Goal: Find specific page/section: Find specific page/section

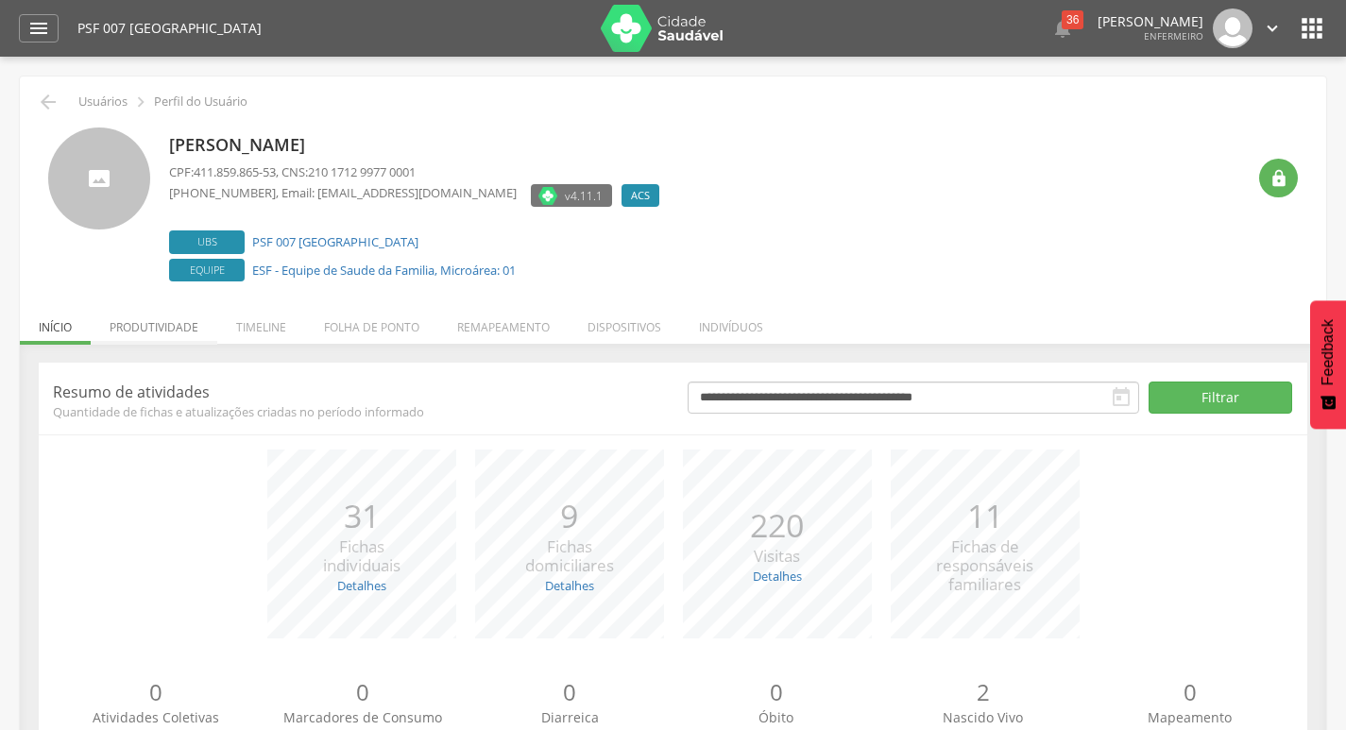
click at [192, 341] on li "Produtividade" at bounding box center [154, 322] width 127 height 44
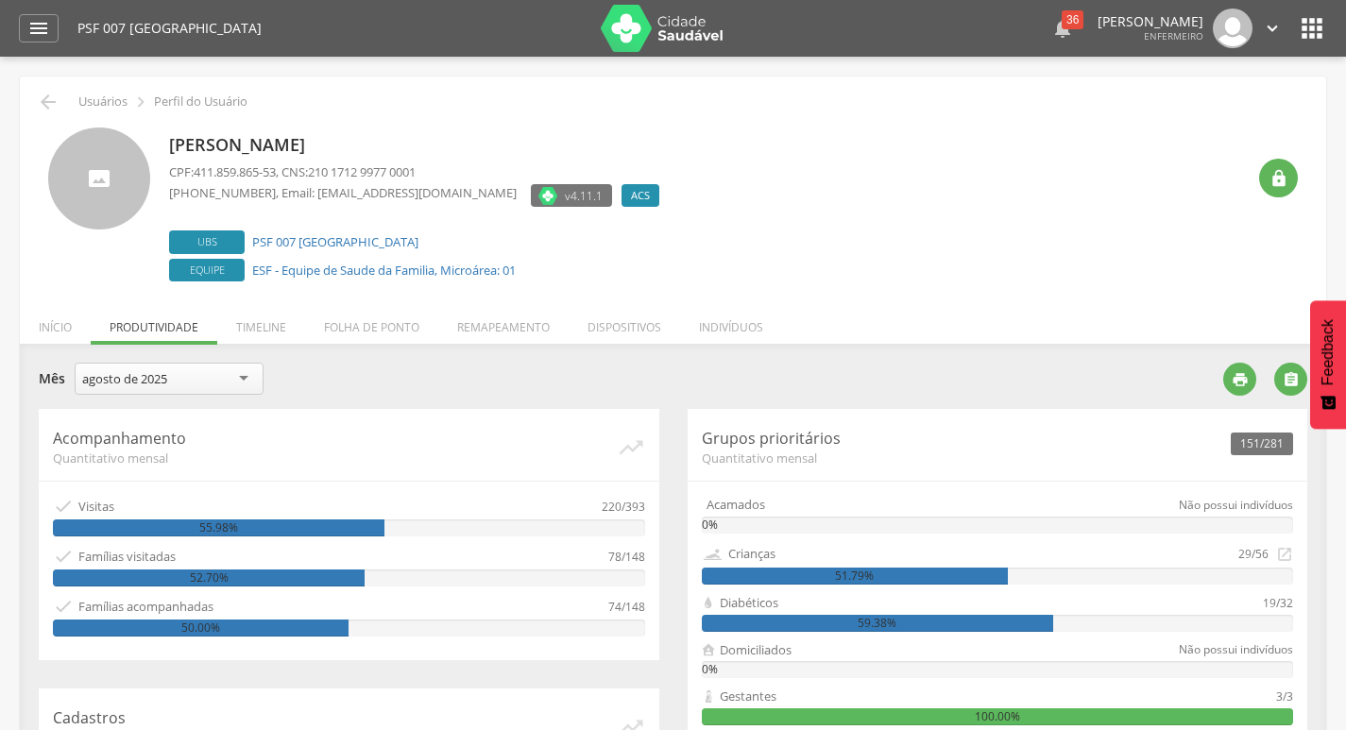
click at [1062, 27] on div "36" at bounding box center [1073, 19] width 22 height 19
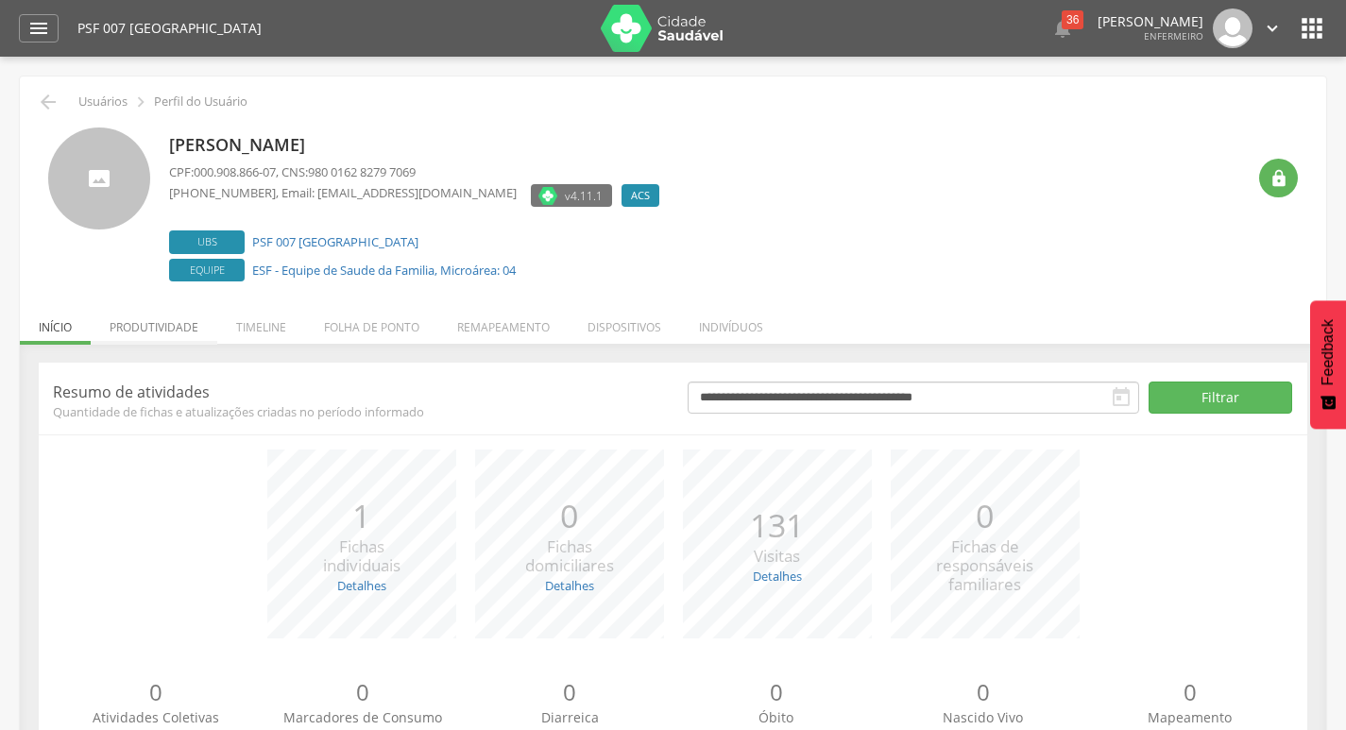
click at [191, 318] on li "Produtividade" at bounding box center [154, 322] width 127 height 44
click at [175, 344] on li "Produtividade" at bounding box center [154, 322] width 127 height 44
click at [189, 315] on li "Produtividade" at bounding box center [154, 322] width 127 height 44
